Goal: Information Seeking & Learning: Learn about a topic

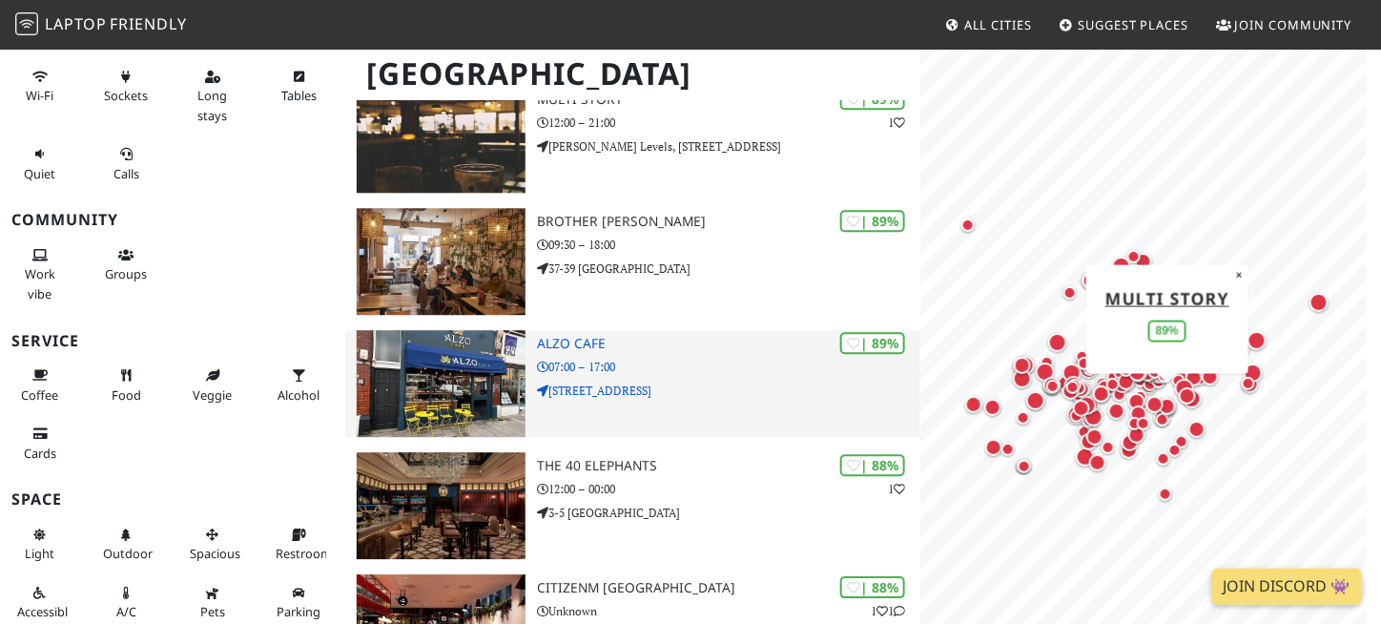
scroll to position [1352, 0]
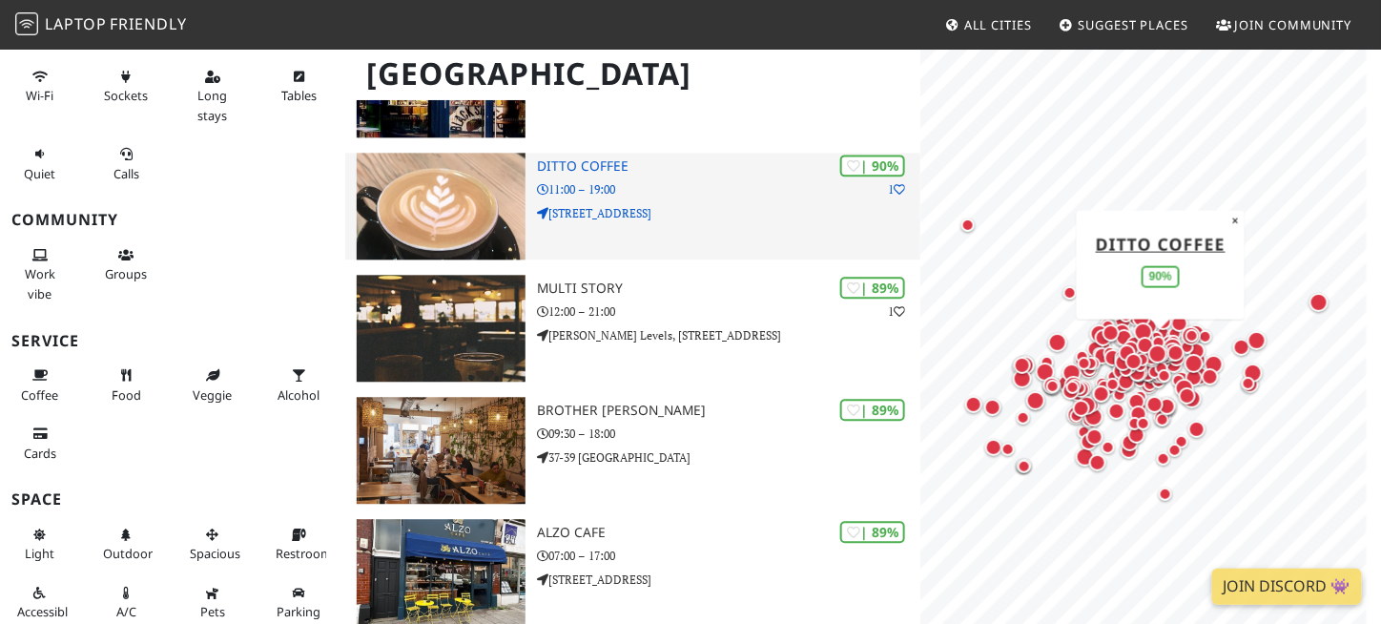
click at [677, 216] on p "91 Rivington Street" at bounding box center [728, 213] width 383 height 18
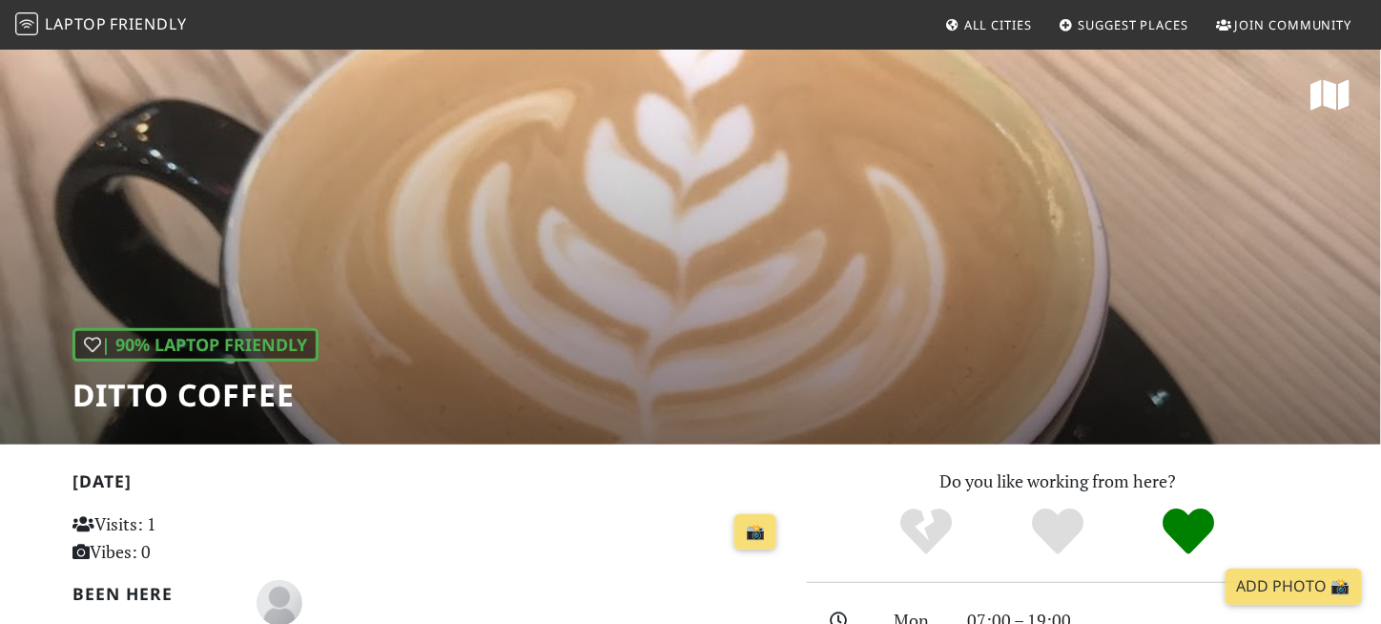
click at [626, 500] on div "[DATE] Visits: 1 Vibes: 0 📸 Been here Reviews Join and leave a review! Join and…" at bounding box center [427, 610] width 711 height 286
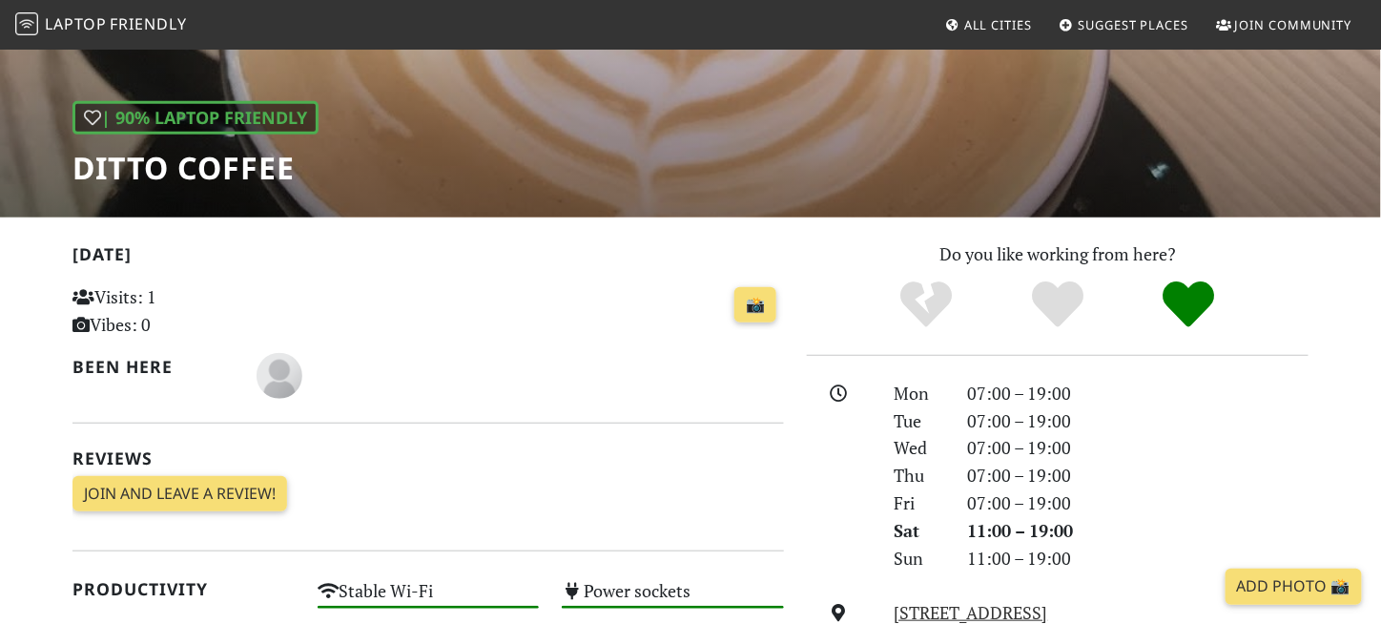
scroll to position [227, 0]
click at [497, 343] on div "📸" at bounding box center [550, 316] width 489 height 74
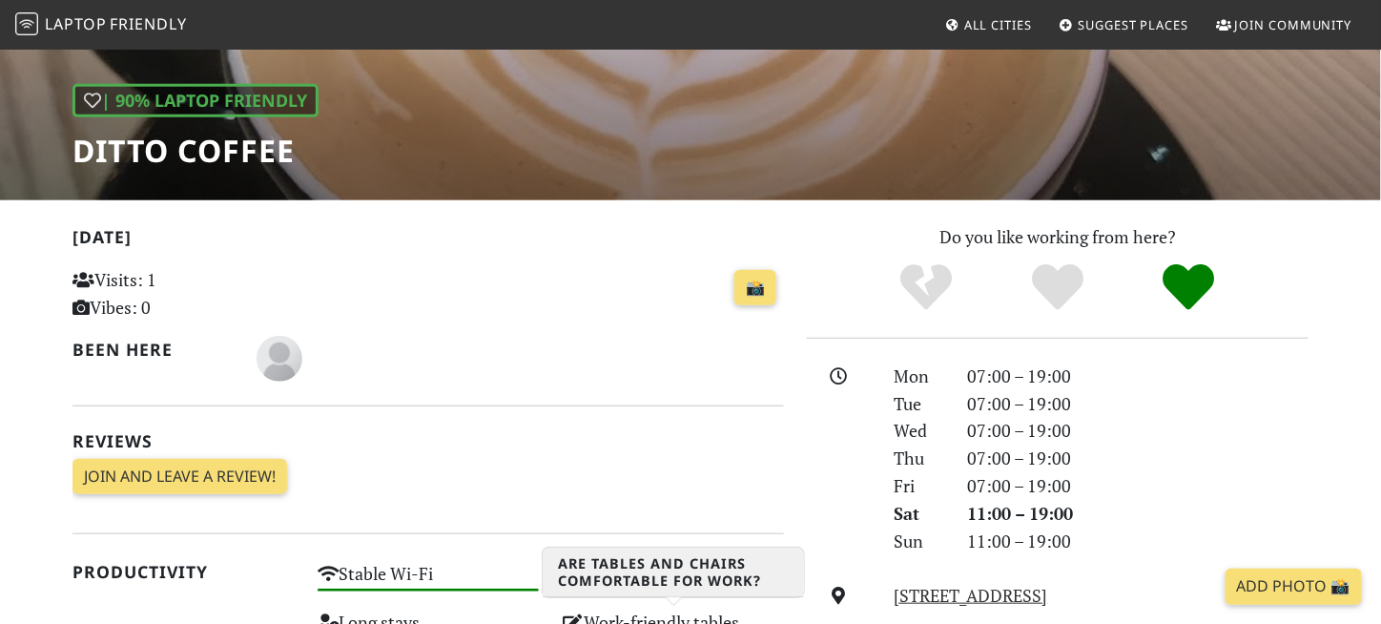
scroll to position [242, 0]
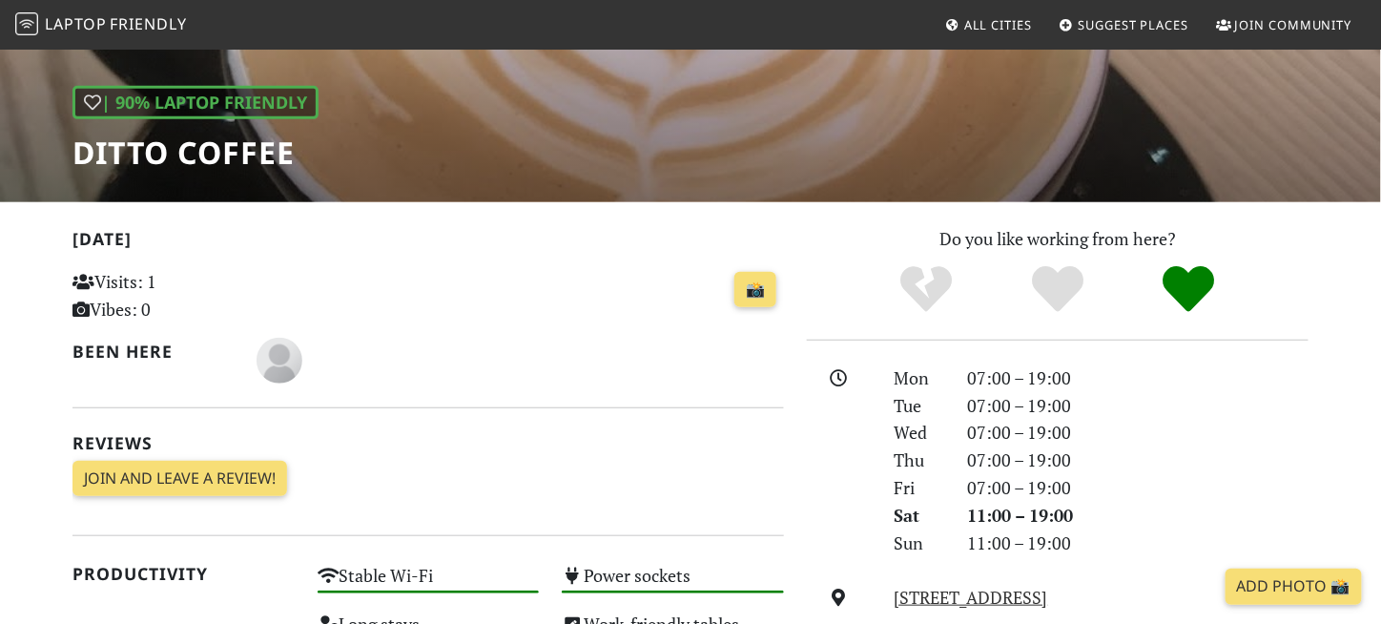
click at [512, 442] on h2 "Reviews" at bounding box center [427, 443] width 711 height 20
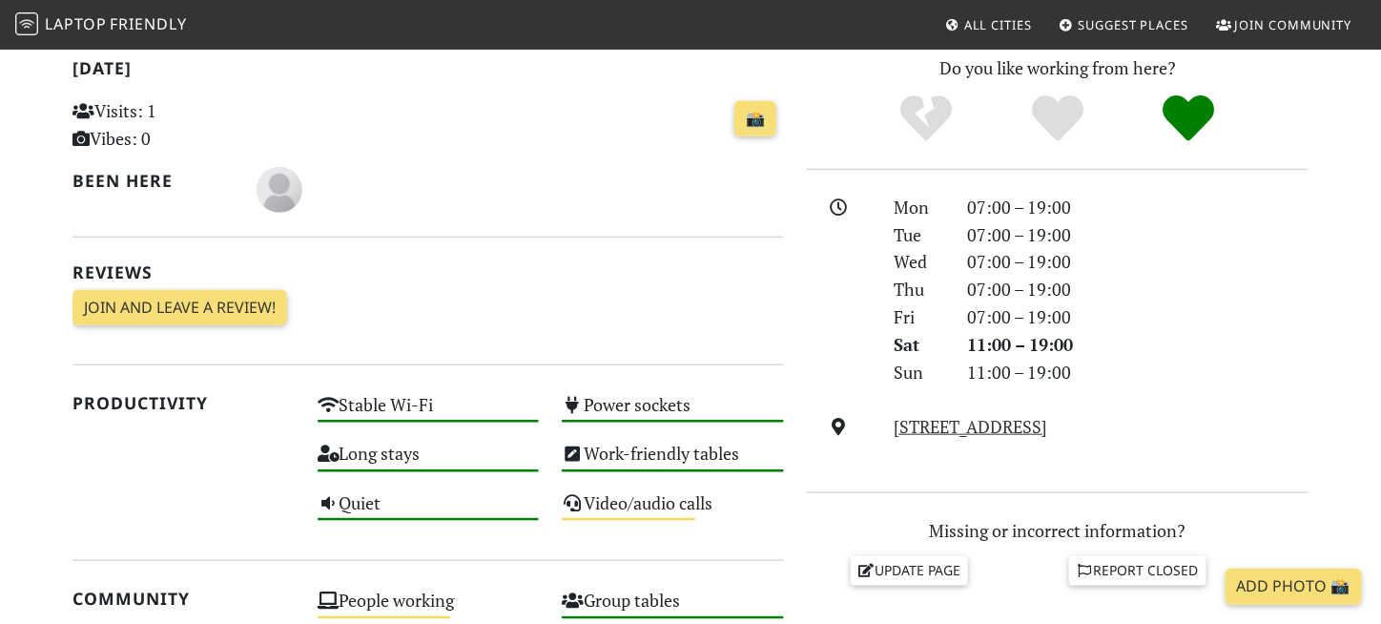
scroll to position [417, 0]
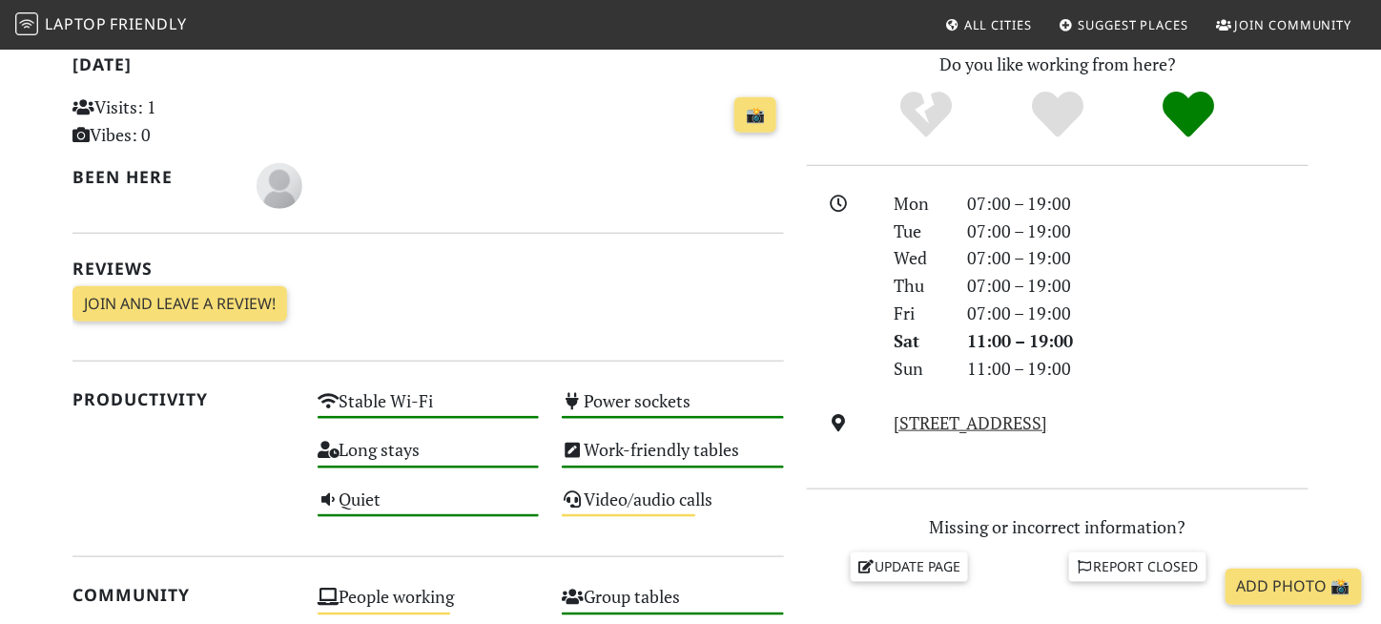
click at [470, 263] on h2 "Reviews" at bounding box center [427, 268] width 711 height 20
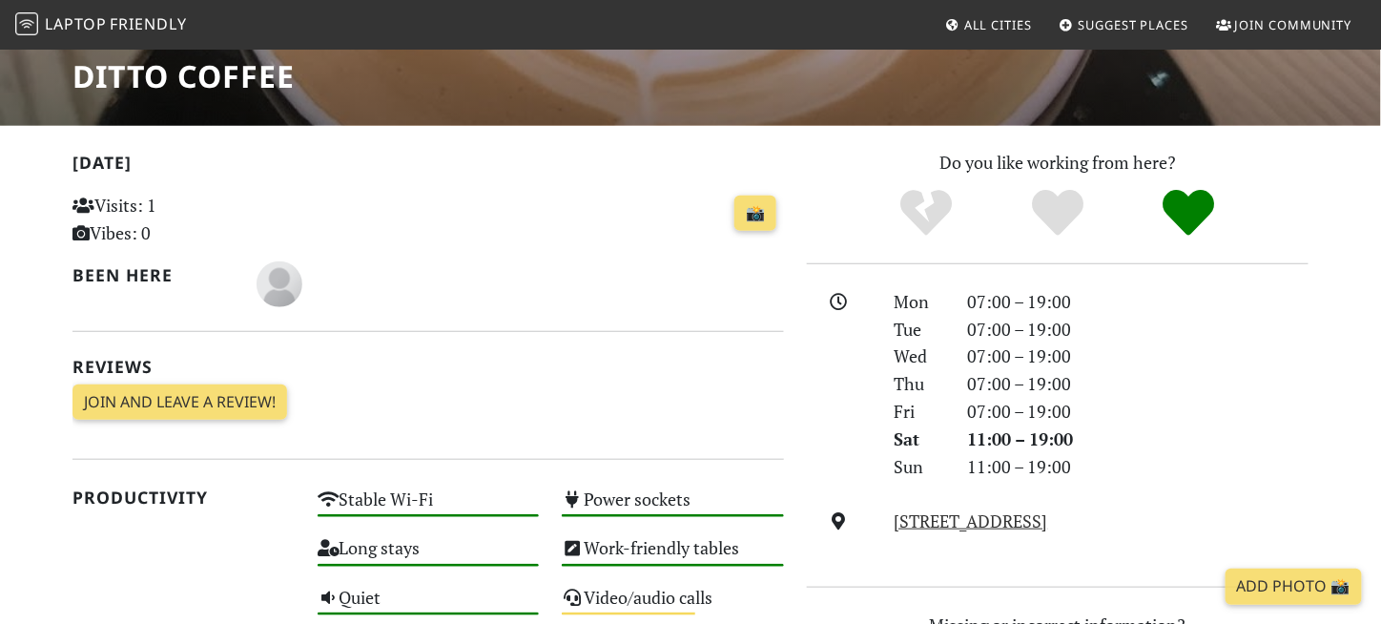
scroll to position [321, 0]
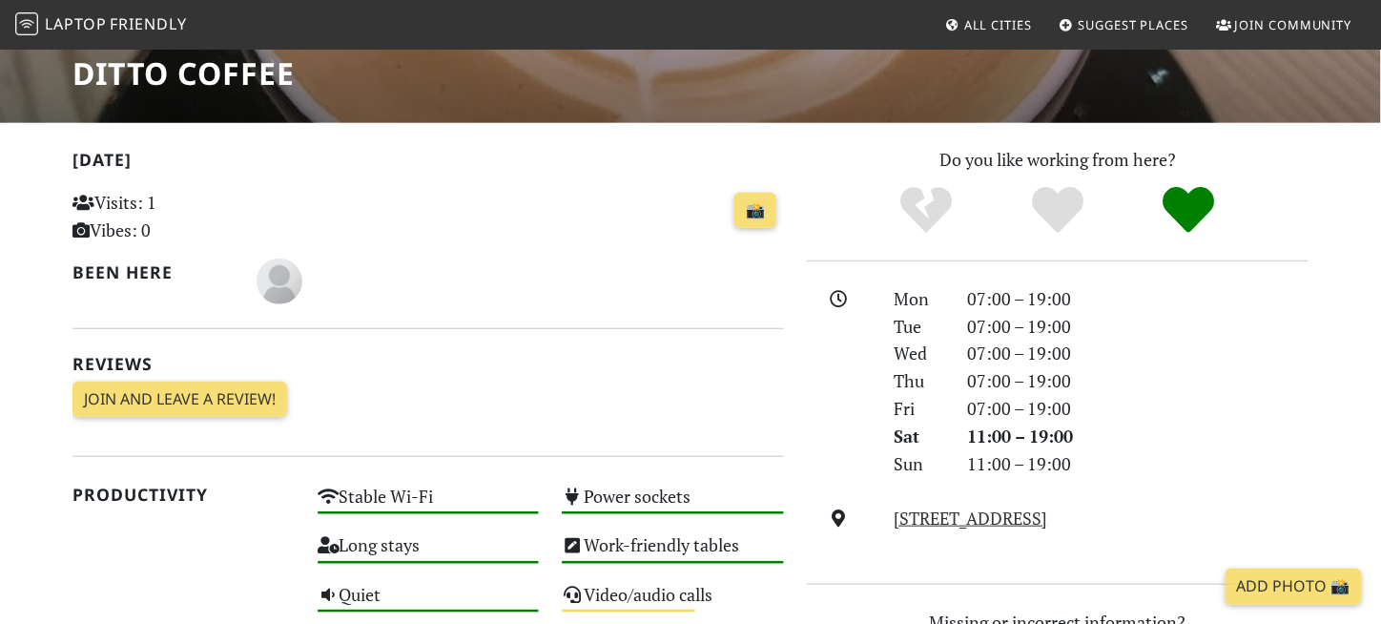
click at [492, 301] on div at bounding box center [521, 281] width 528 height 46
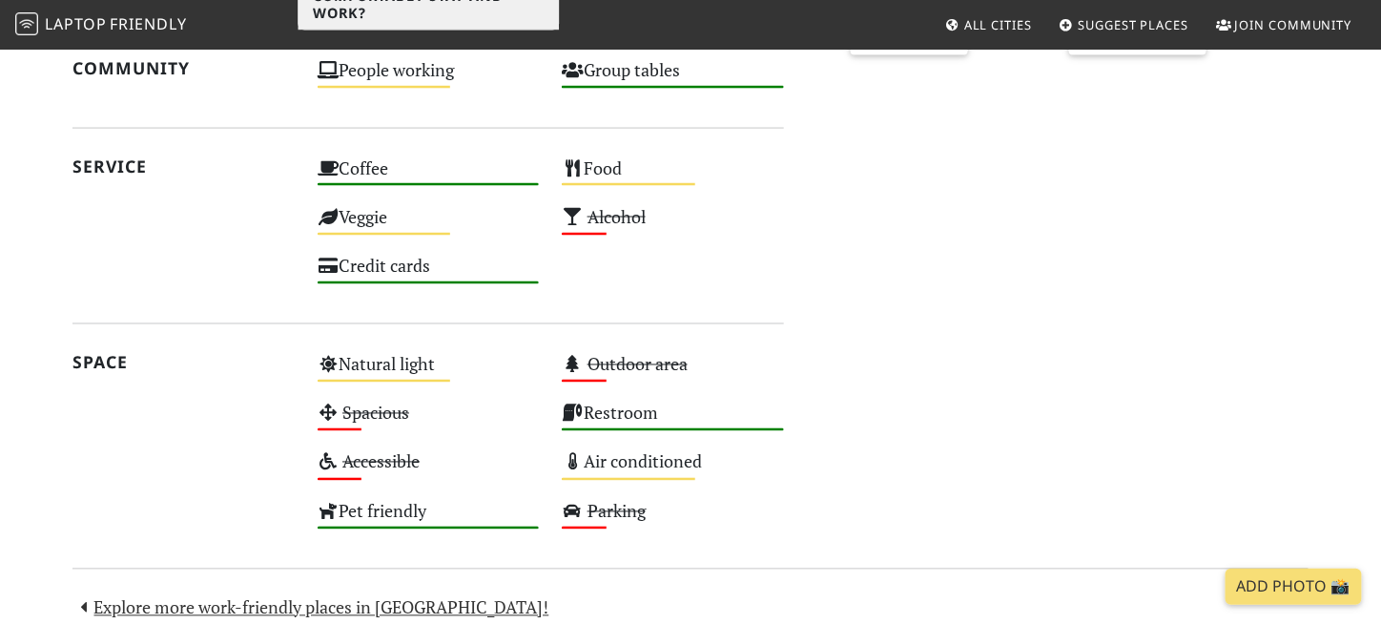
scroll to position [914, 0]
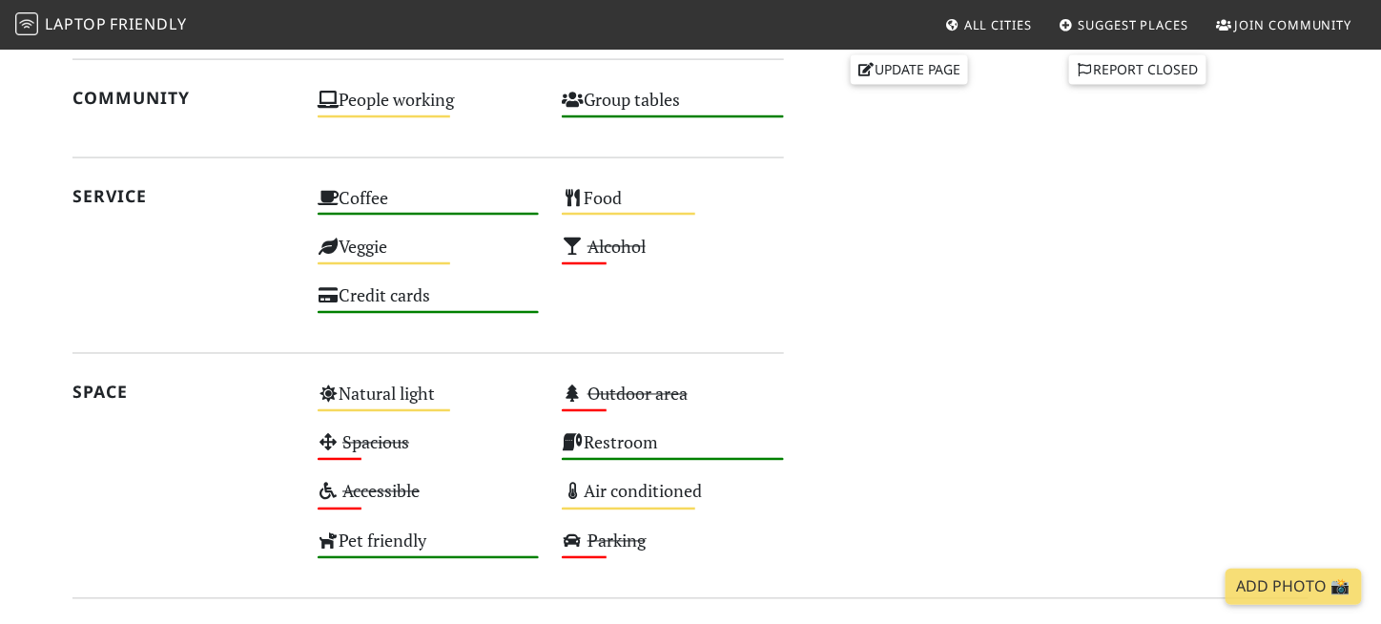
click at [161, 272] on div "Service" at bounding box center [183, 255] width 245 height 147
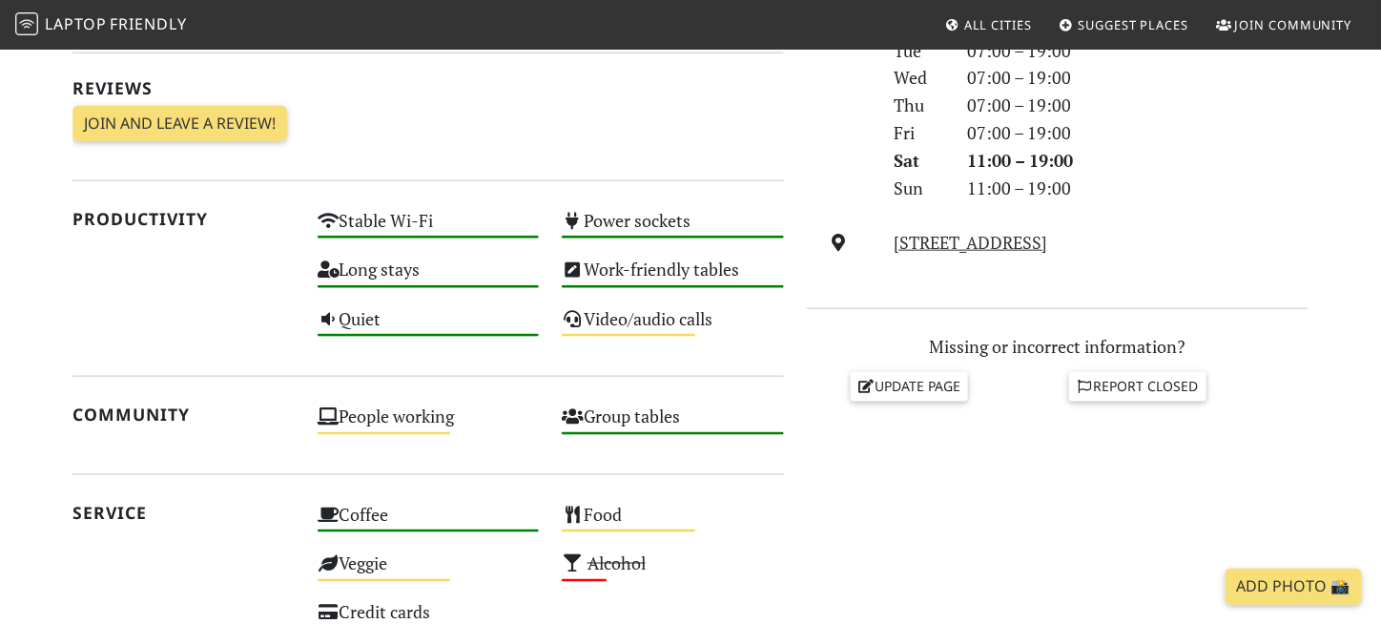
scroll to position [596, 0]
click at [209, 263] on div "Productivity" at bounding box center [183, 279] width 245 height 147
click at [119, 327] on div "Productivity" at bounding box center [183, 279] width 245 height 147
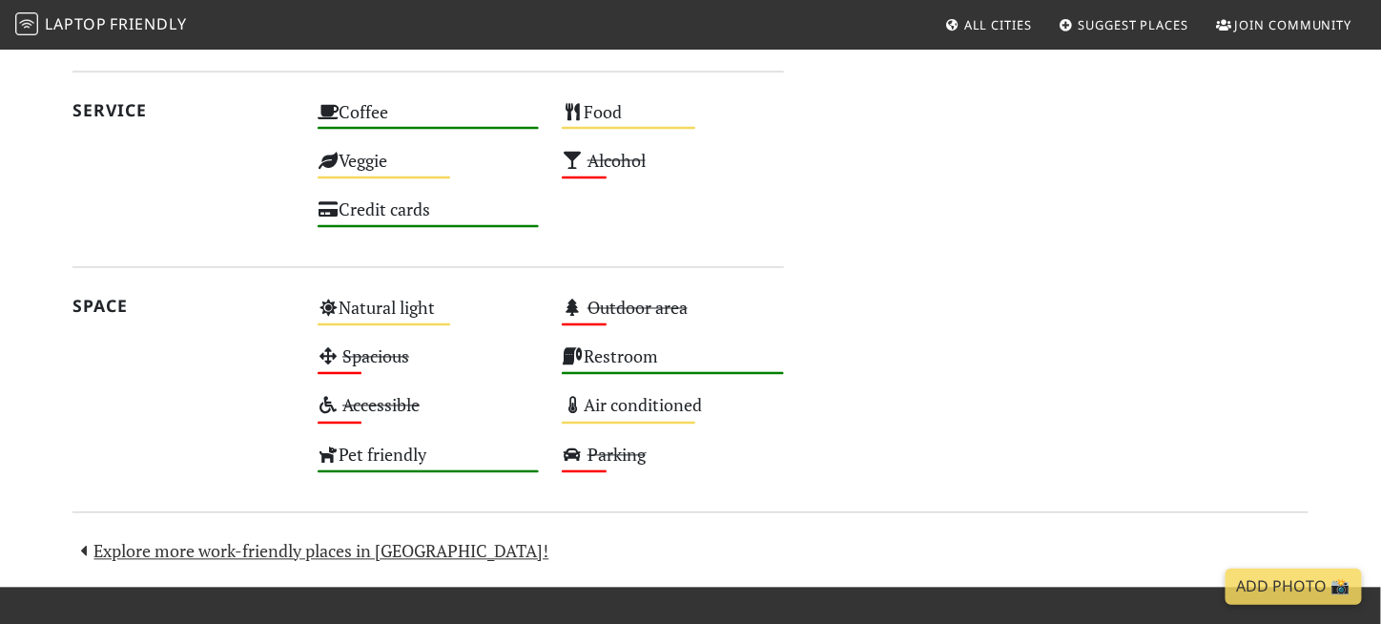
scroll to position [1005, 0]
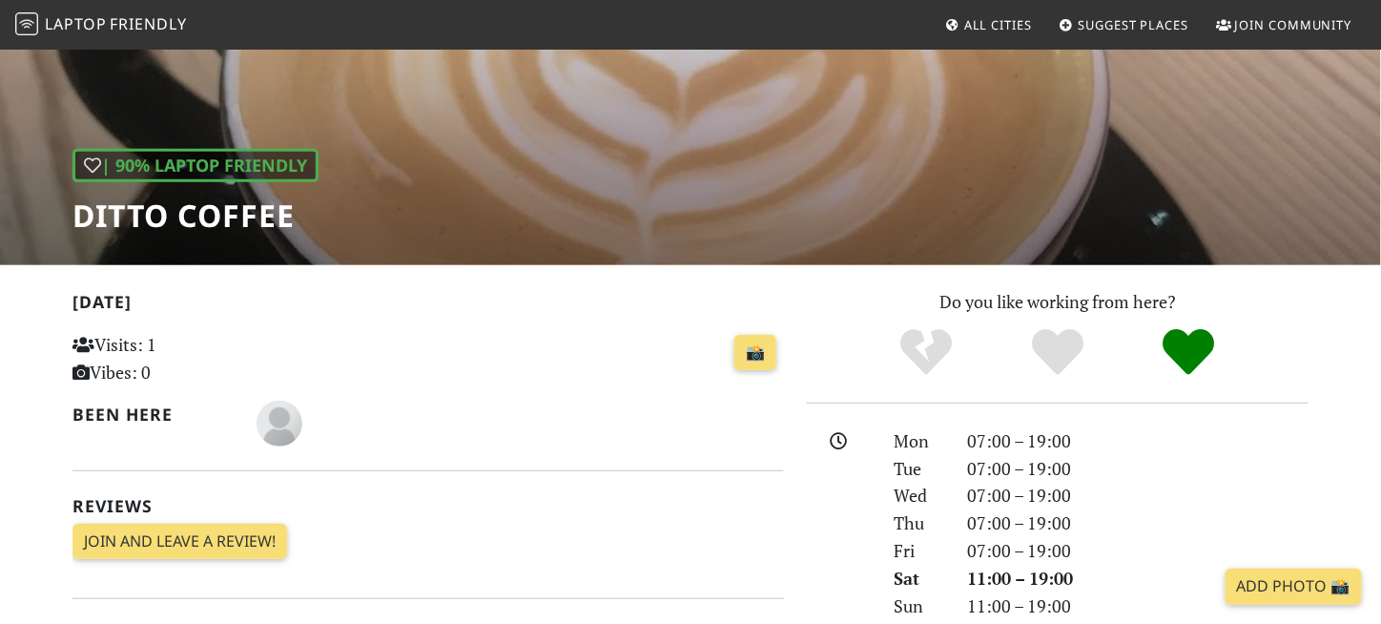
scroll to position [0, 0]
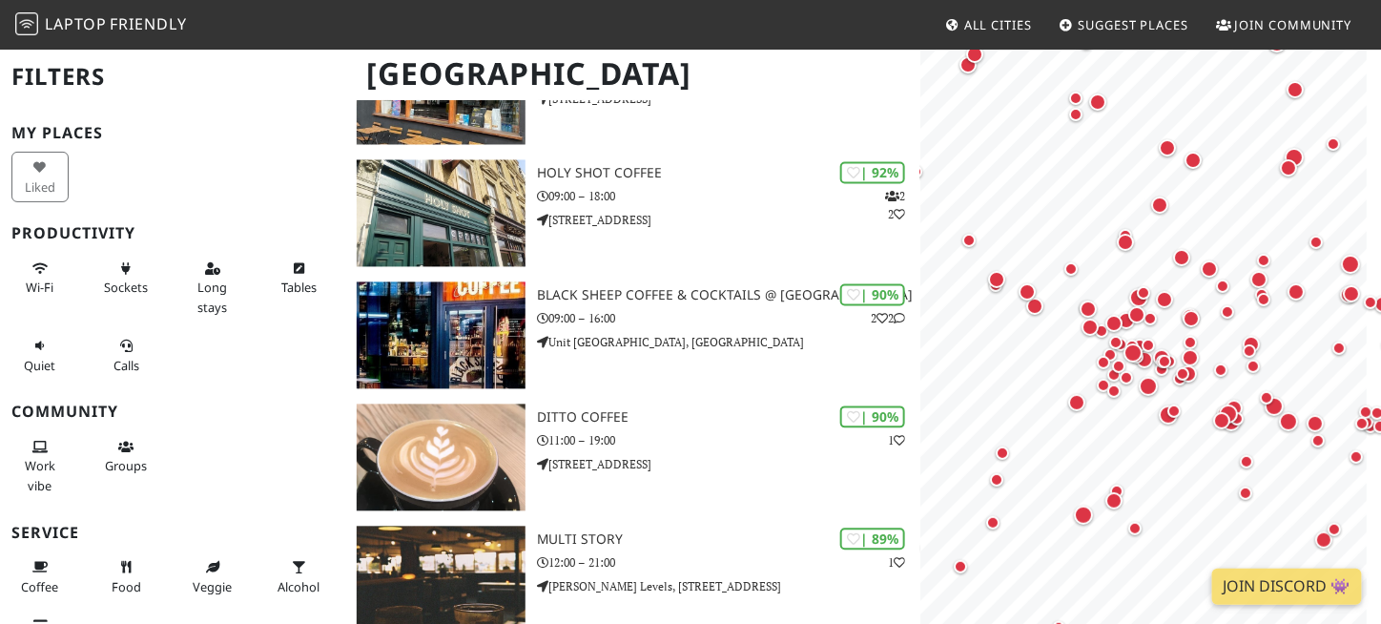
scroll to position [1142, 0]
